Goal: Transaction & Acquisition: Download file/media

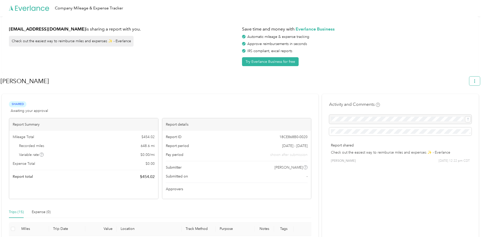
click at [476, 80] on icon "button" at bounding box center [475, 81] width 4 height 4
click at [464, 102] on span "Download" at bounding box center [463, 104] width 17 height 5
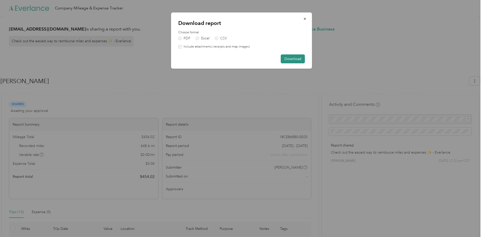
click at [291, 58] on button "Download" at bounding box center [293, 58] width 24 height 9
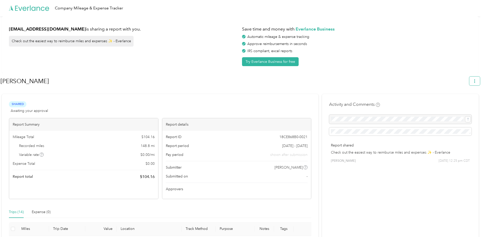
click at [476, 81] on icon "button" at bounding box center [475, 81] width 4 height 4
click at [466, 102] on span "Download" at bounding box center [463, 104] width 17 height 5
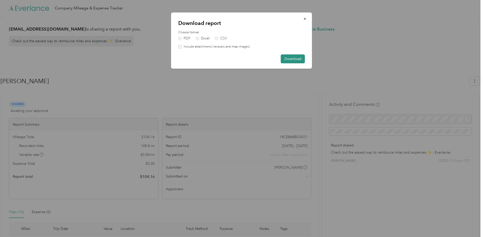
click at [294, 60] on button "Download" at bounding box center [293, 58] width 24 height 9
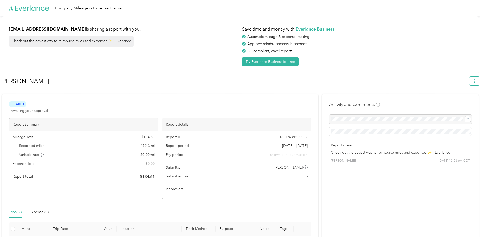
click at [477, 80] on icon "button" at bounding box center [475, 81] width 4 height 4
click at [461, 102] on span "Download" at bounding box center [463, 104] width 17 height 5
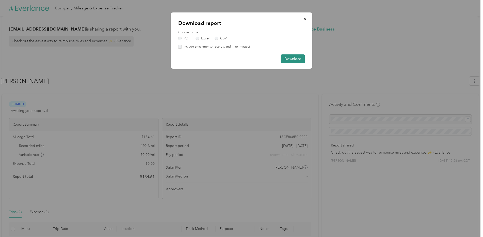
click at [293, 57] on button "Download" at bounding box center [293, 58] width 24 height 9
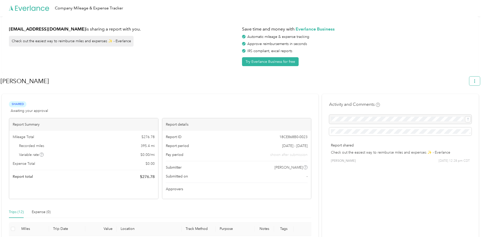
click at [477, 82] on icon "button" at bounding box center [475, 81] width 4 height 4
click at [464, 102] on span "Download" at bounding box center [463, 104] width 17 height 5
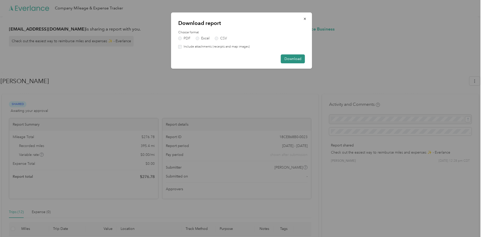
click at [297, 59] on button "Download" at bounding box center [293, 58] width 24 height 9
